Goal: Task Accomplishment & Management: Use online tool/utility

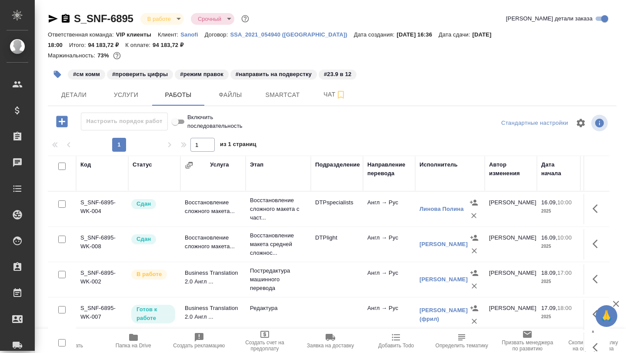
scroll to position [56, 295]
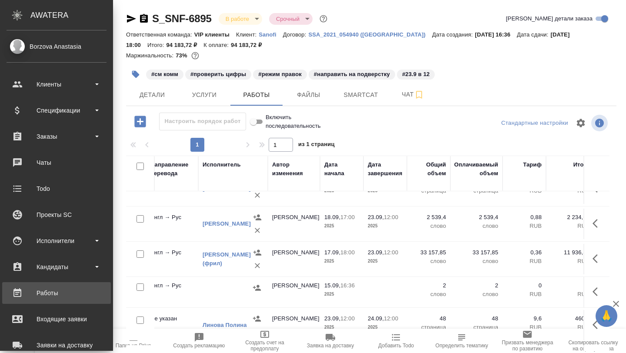
click at [40, 295] on div "Работы" at bounding box center [57, 293] width 100 height 13
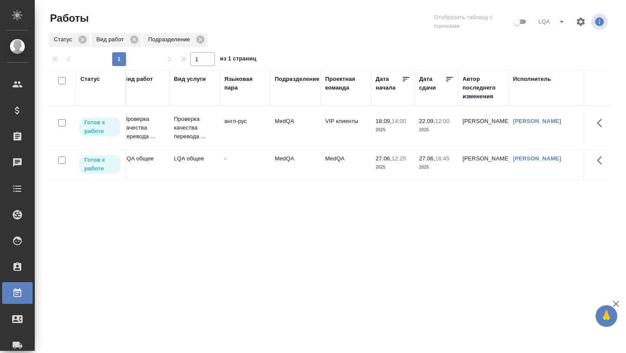
scroll to position [0, 109]
click at [174, 127] on p "Проверка качества перевода ..." at bounding box center [194, 128] width 42 height 26
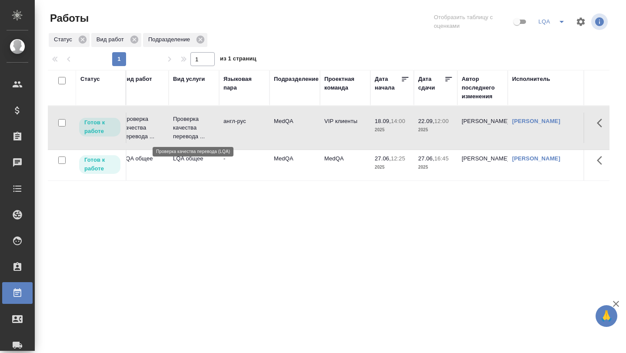
click at [174, 127] on p "Проверка качества перевода ..." at bounding box center [194, 128] width 42 height 26
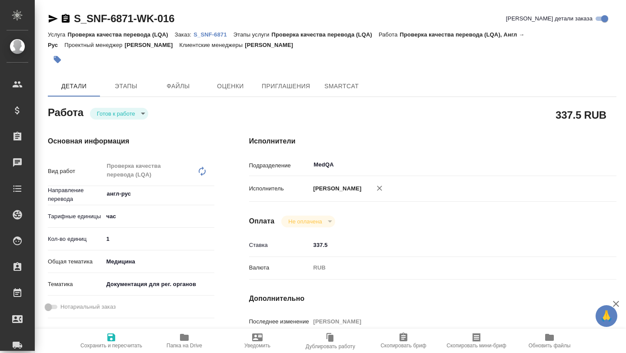
type textarea "x"
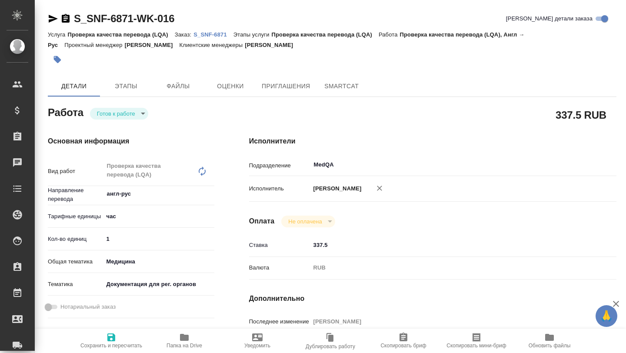
type textarea "x"
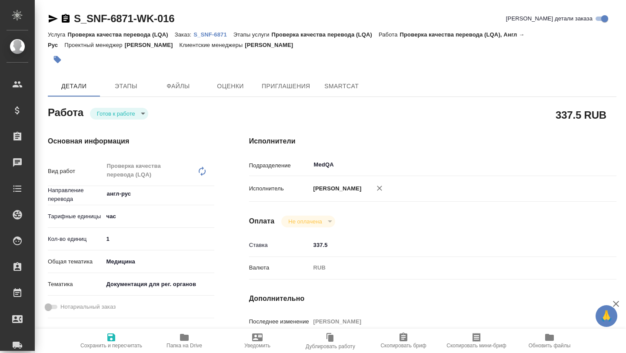
type textarea "x"
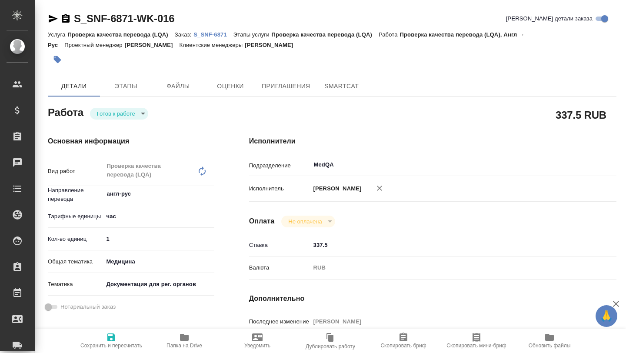
type textarea "x"
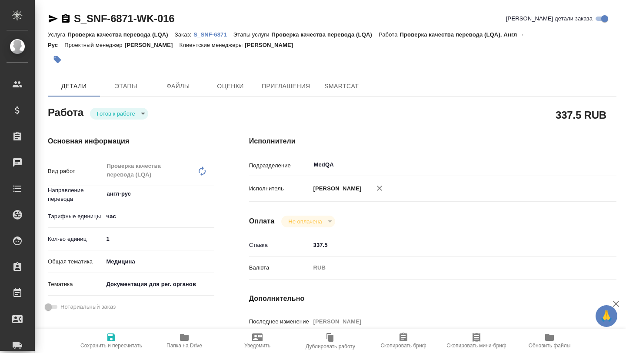
type textarea "x"
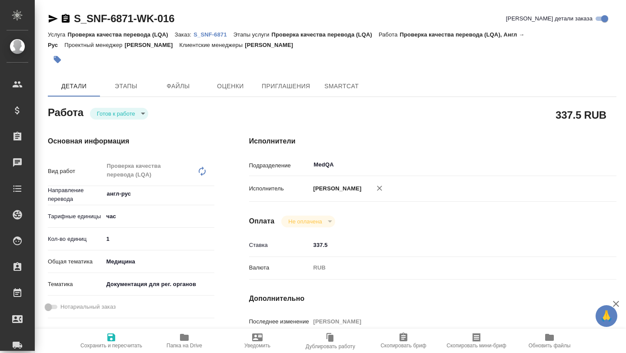
type textarea "x"
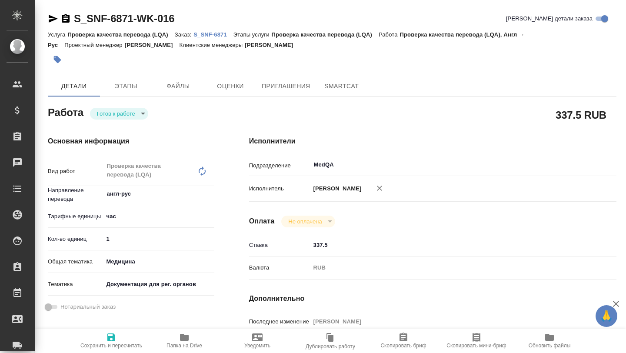
type textarea "x"
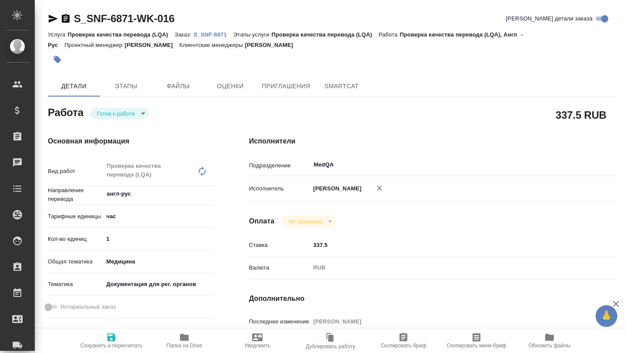
click at [185, 340] on icon "button" at bounding box center [184, 337] width 9 height 7
type textarea "x"
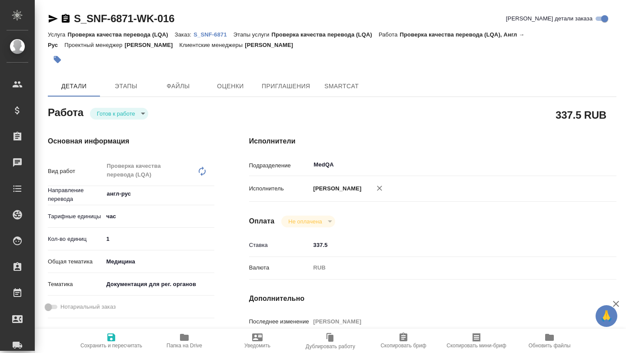
type textarea "x"
